Goal: Task Accomplishment & Management: Manage account settings

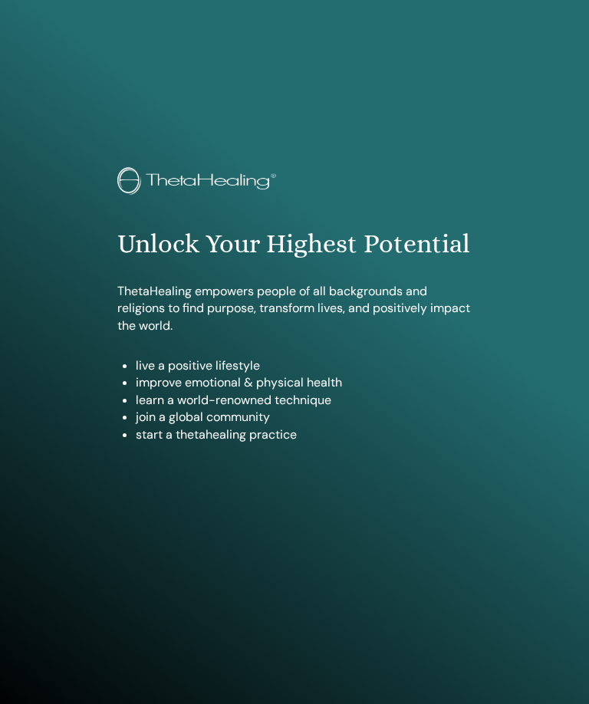
scroll to position [661, 0]
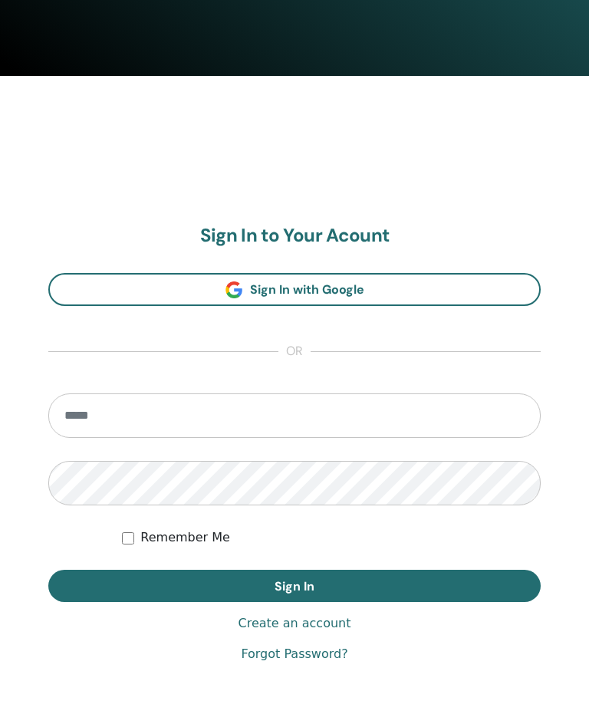
click at [217, 407] on input "email" at bounding box center [294, 416] width 493 height 45
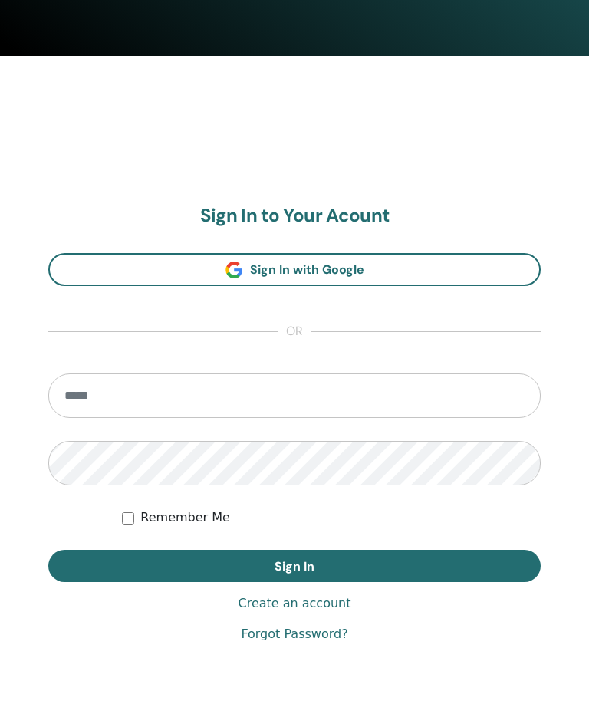
scroll to position [680, 0]
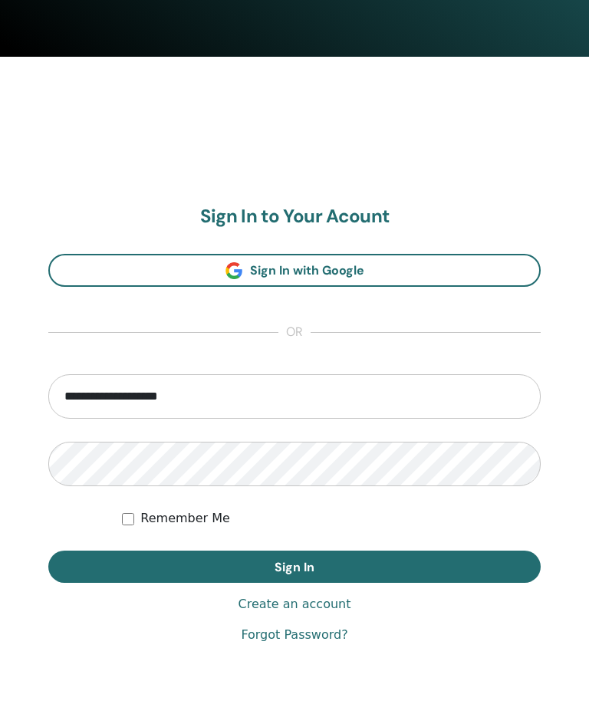
type input "**********"
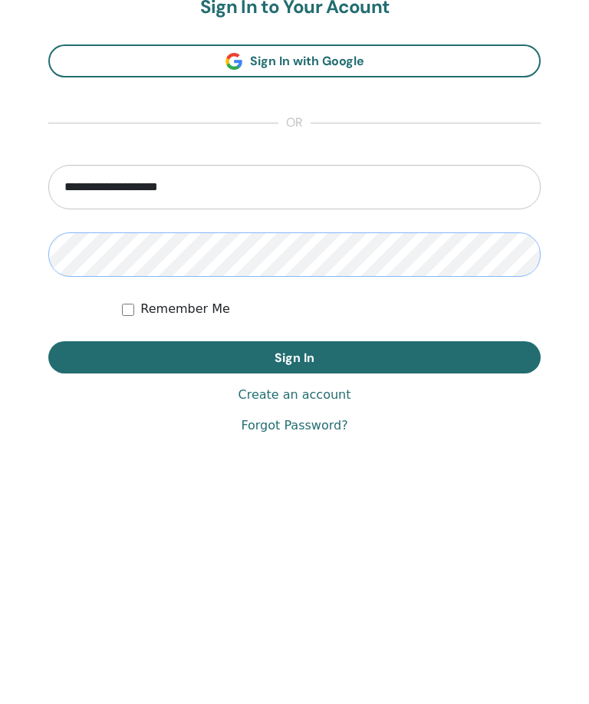
click at [295, 537] on button "Sign In" at bounding box center [294, 553] width 493 height 32
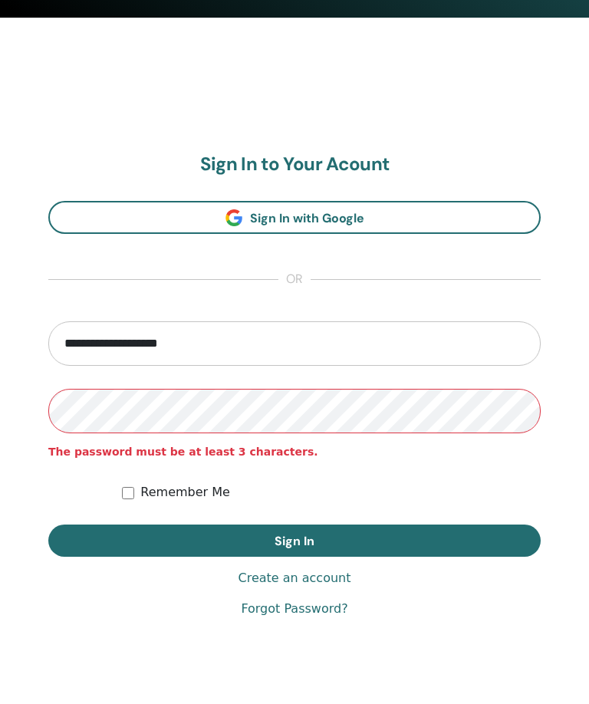
scroll to position [719, 0]
click at [295, 542] on button "Sign In" at bounding box center [294, 541] width 493 height 32
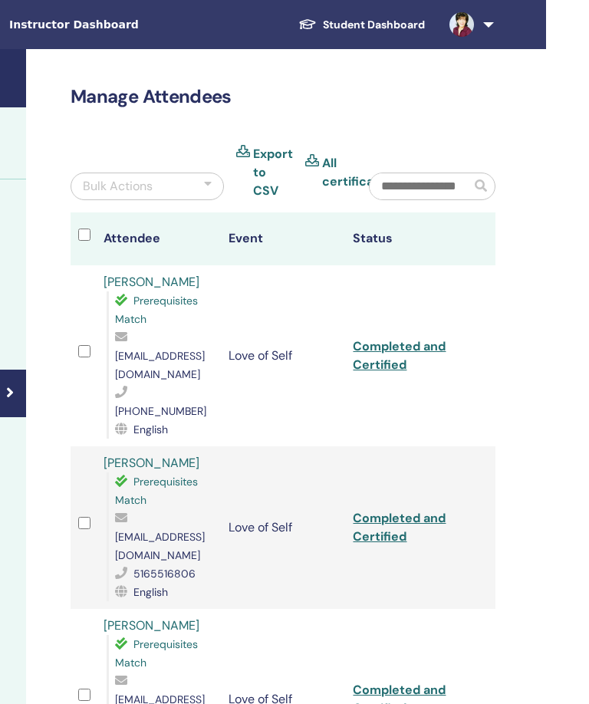
scroll to position [0, 332]
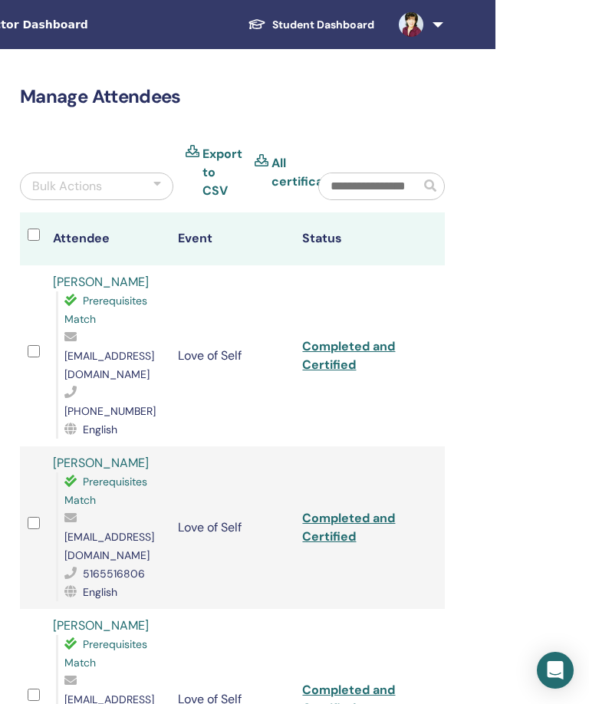
click at [422, 24] on img at bounding box center [411, 24] width 25 height 25
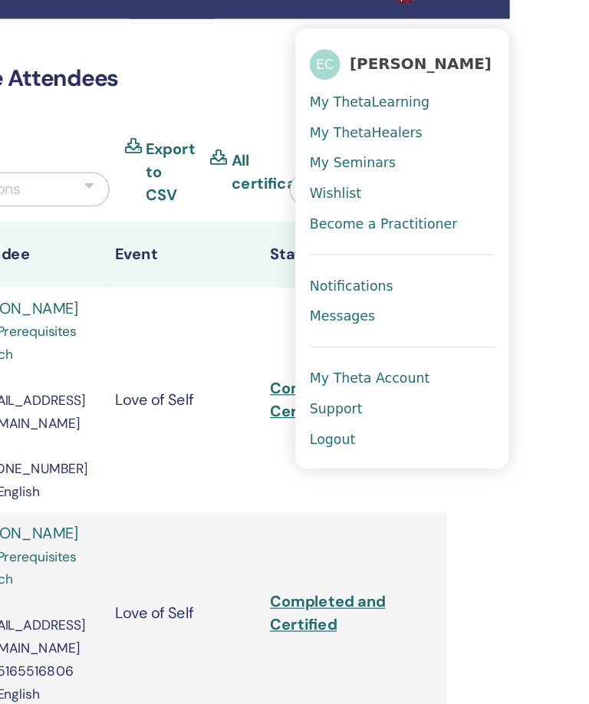
click at [335, 381] on span "Logout" at bounding box center [353, 388] width 37 height 14
